Goal: Check status: Check status

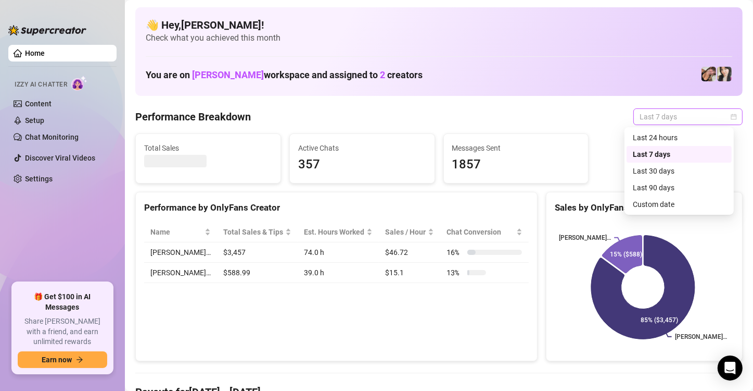
click at [687, 115] on span "Last 7 days" at bounding box center [688, 117] width 97 height 16
click at [644, 204] on div "Custom date" at bounding box center [679, 203] width 93 height 11
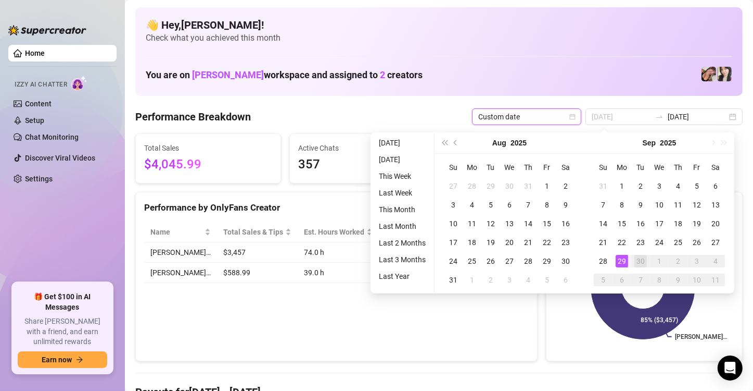
type input "[DATE]"
click at [618, 258] on div "29" at bounding box center [622, 261] width 12 height 12
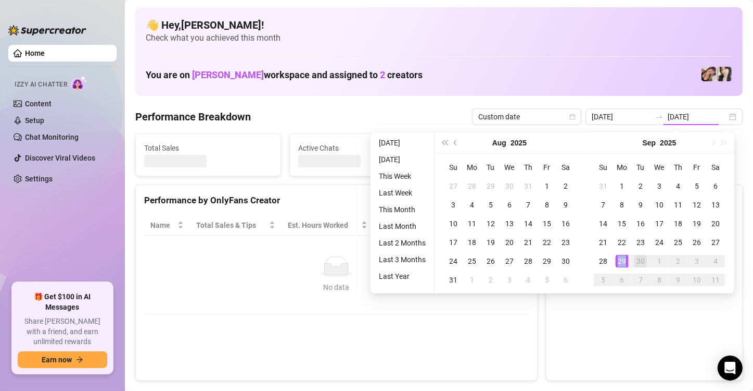
type input "[DATE]"
